Goal: Transaction & Acquisition: Purchase product/service

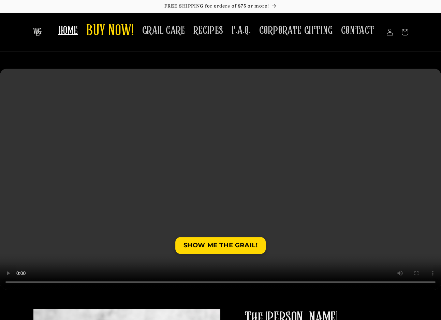
click at [407, 281] on video at bounding box center [220, 179] width 441 height 221
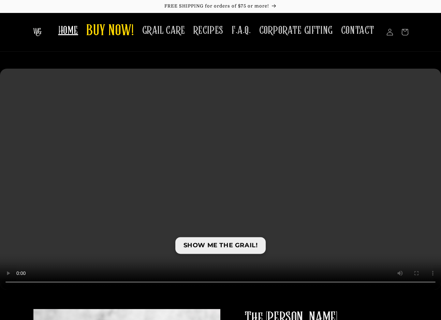
click at [209, 243] on link "SHOW ME THE GRAIL!" at bounding box center [220, 245] width 91 height 17
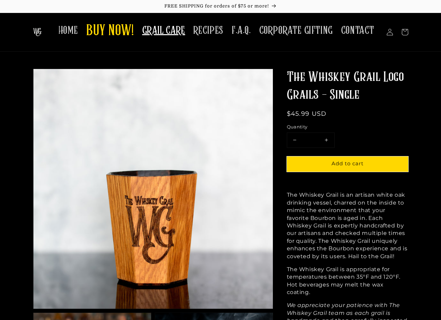
click at [166, 32] on span "GRAIL CARE" at bounding box center [163, 30] width 43 height 13
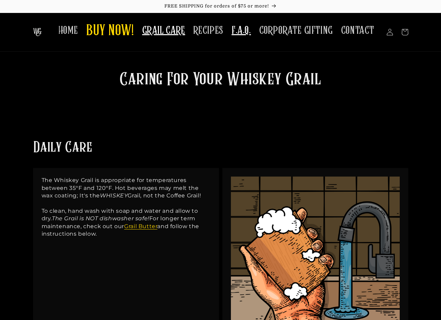
click at [240, 28] on span "F.A.Q." at bounding box center [241, 30] width 19 height 13
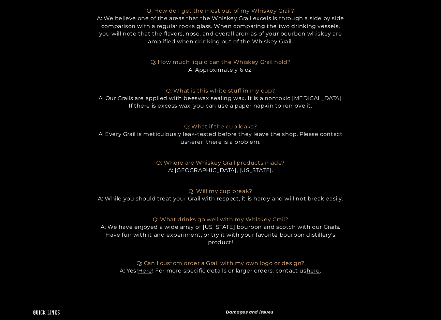
scroll to position [342, 0]
click at [145, 267] on link "Here" at bounding box center [145, 270] width 14 height 6
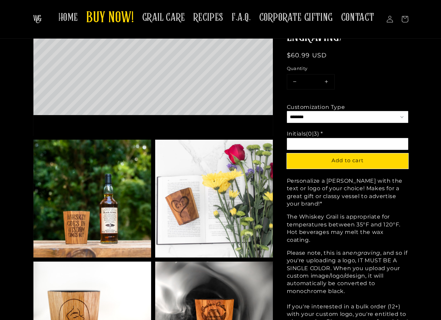
scroll to position [185, 0]
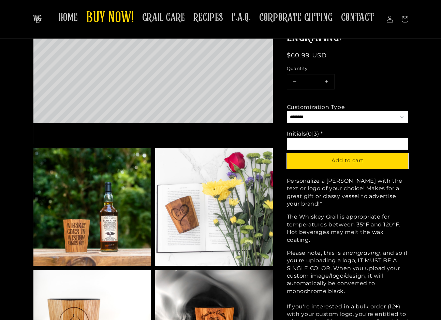
select select "**********"
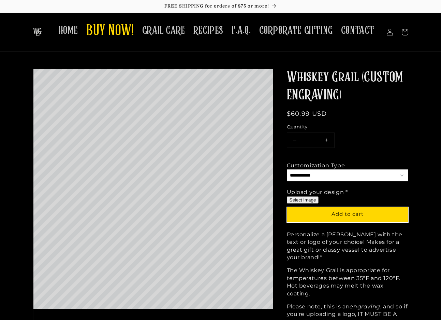
scroll to position [0, 0]
click at [124, 30] on span "BUY NOW!" at bounding box center [110, 31] width 48 height 19
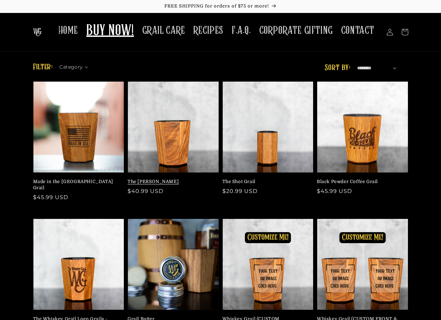
click at [172, 179] on link "The [PERSON_NAME]" at bounding box center [171, 182] width 87 height 6
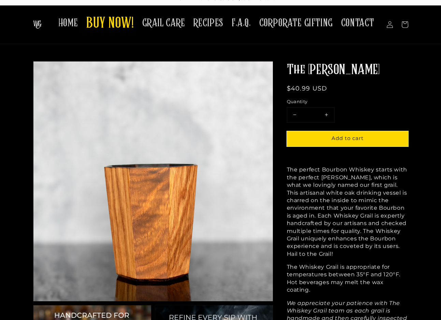
scroll to position [5, 0]
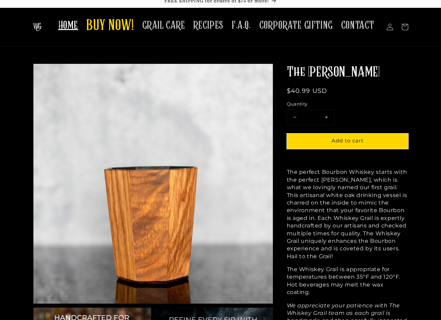
click at [74, 23] on span "HOME" at bounding box center [68, 25] width 20 height 13
